Goal: Task Accomplishment & Management: Use online tool/utility

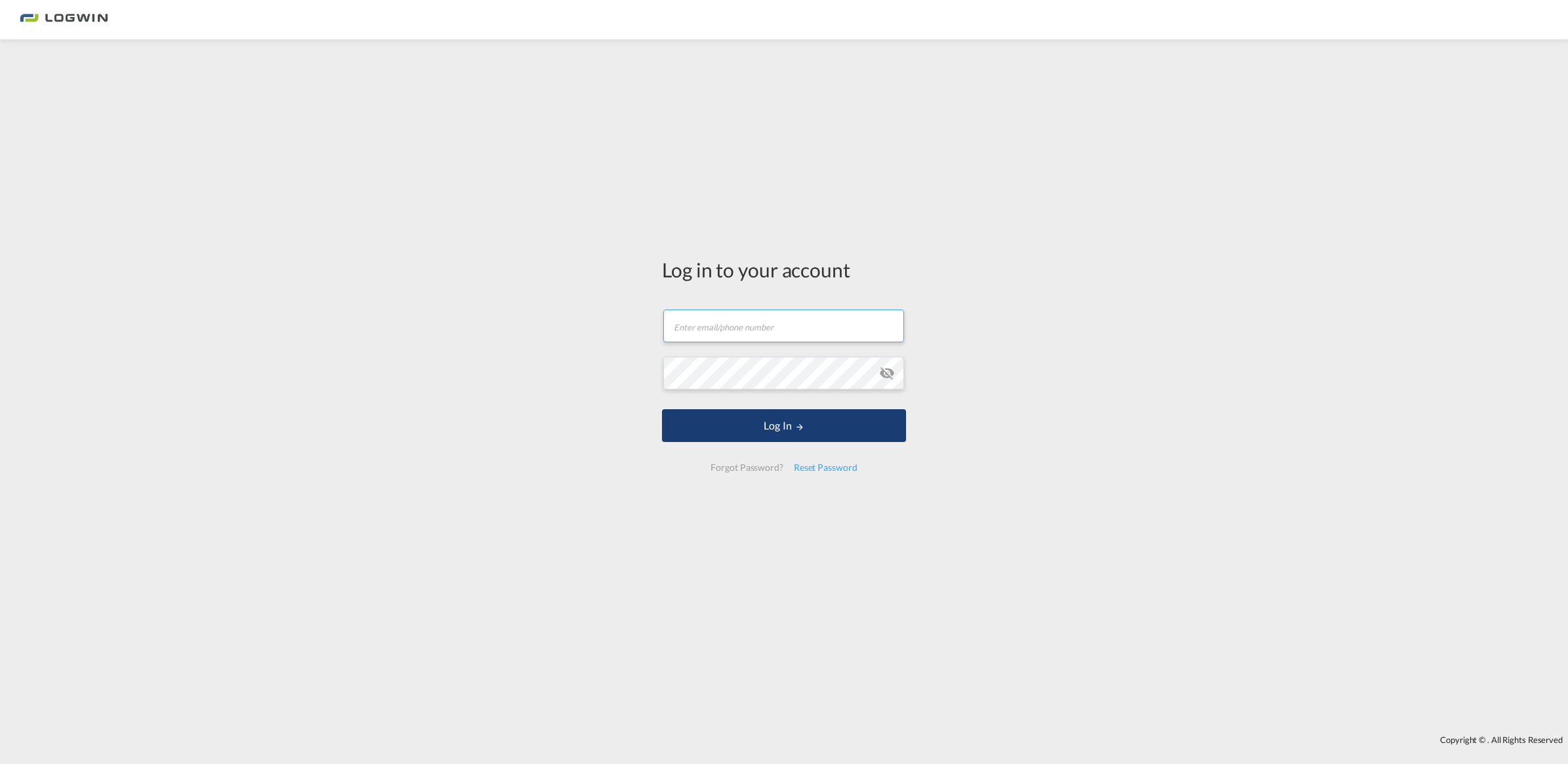
type input "[PERSON_NAME][EMAIL_ADDRESS][DOMAIN_NAME]"
click at [725, 422] on button "Log In" at bounding box center [784, 425] width 244 height 32
